Goal: Task Accomplishment & Management: Manage account settings

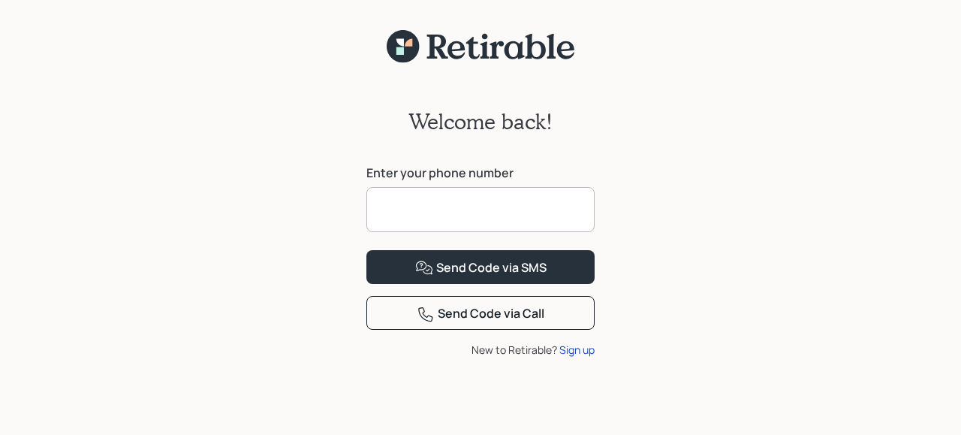
click at [396, 219] on input at bounding box center [481, 209] width 228 height 45
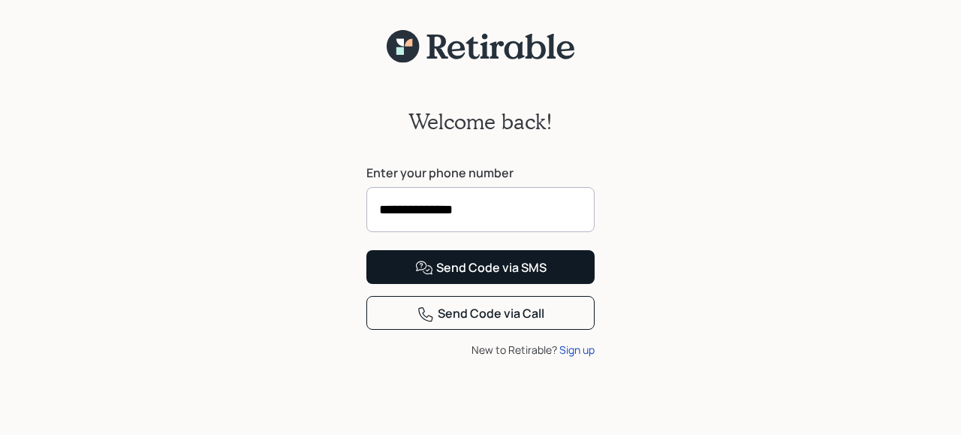
type input "**********"
click at [468, 277] on div "Send Code via SMS" at bounding box center [480, 268] width 131 height 18
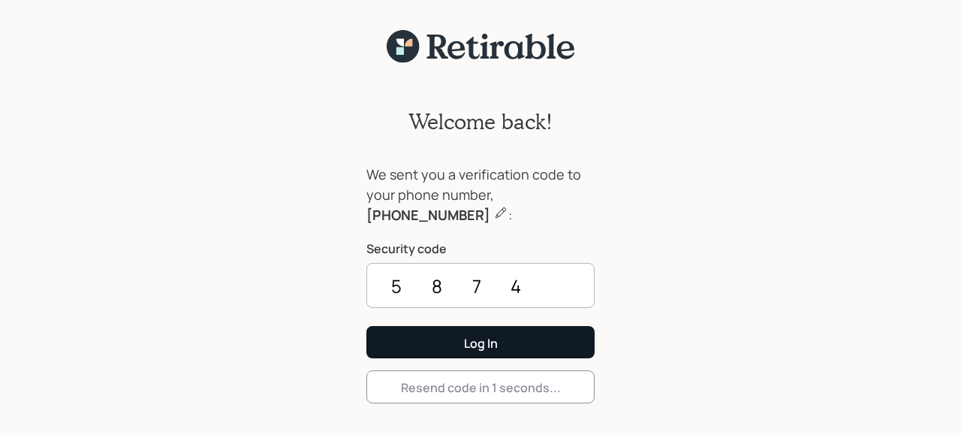
type input "5874"
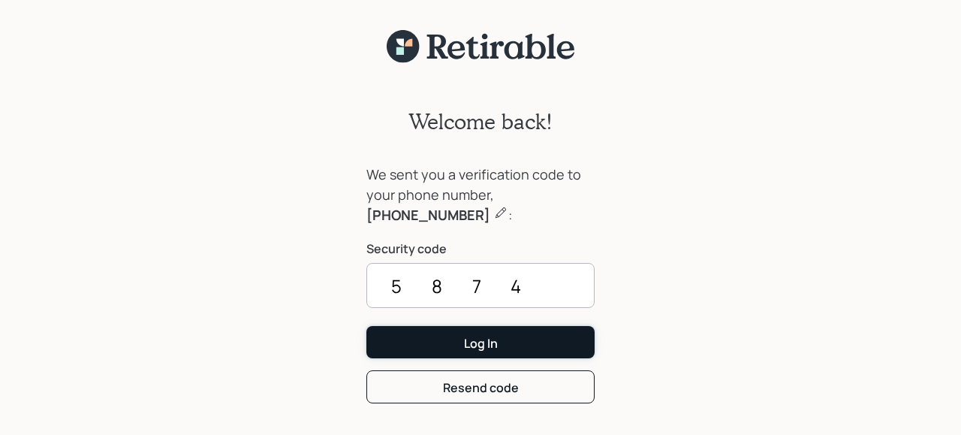
click at [474, 345] on div "Log In" at bounding box center [481, 343] width 34 height 17
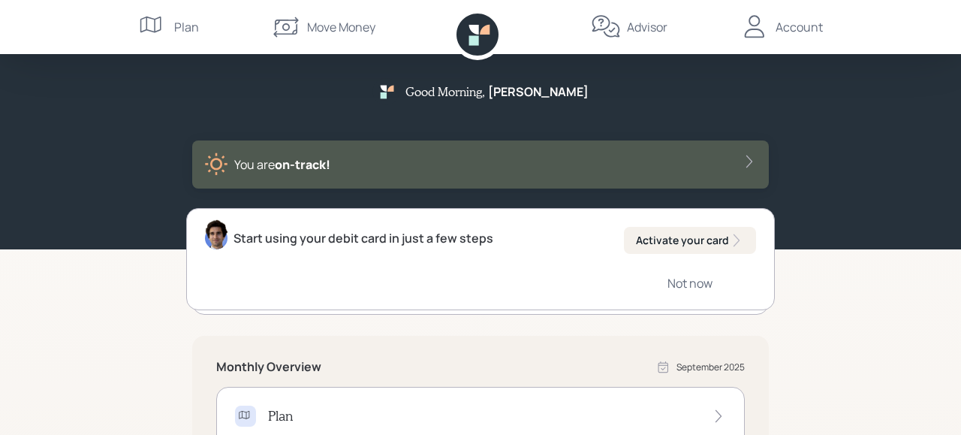
click at [758, 26] on icon at bounding box center [755, 26] width 20 height 23
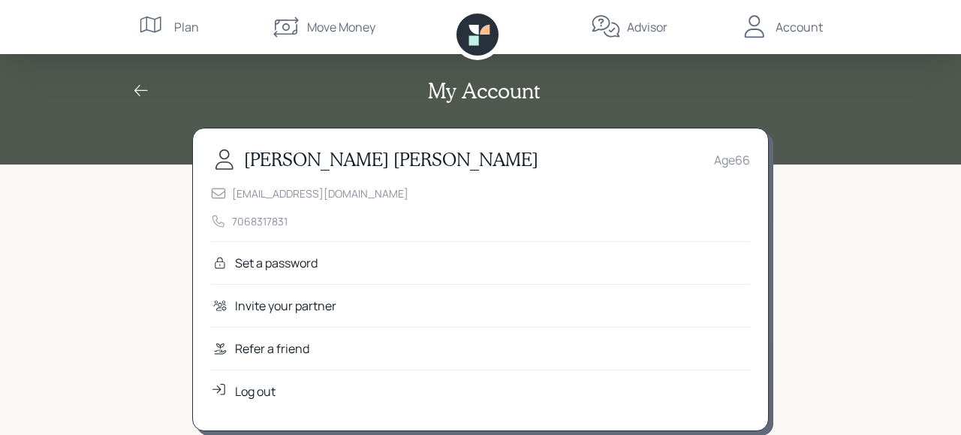
click at [264, 381] on div "Log out" at bounding box center [480, 391] width 539 height 43
